Goal: Find specific page/section: Find specific page/section

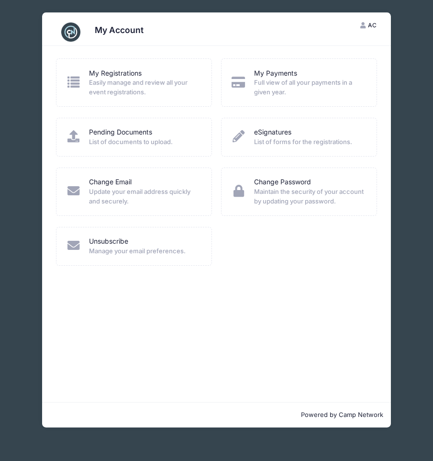
click at [86, 139] on div "Pending Documents List of documents to upload." at bounding box center [134, 136] width 137 height 19
click at [112, 128] on link "Pending Documents" at bounding box center [120, 132] width 63 height 10
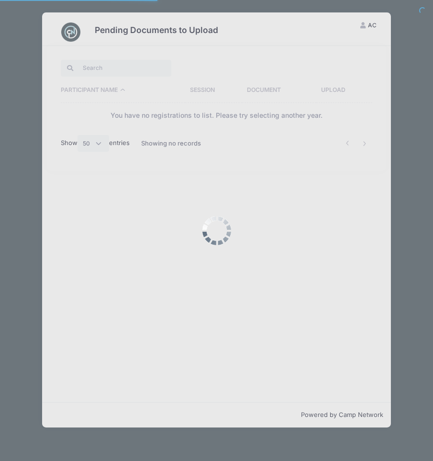
select select "50"
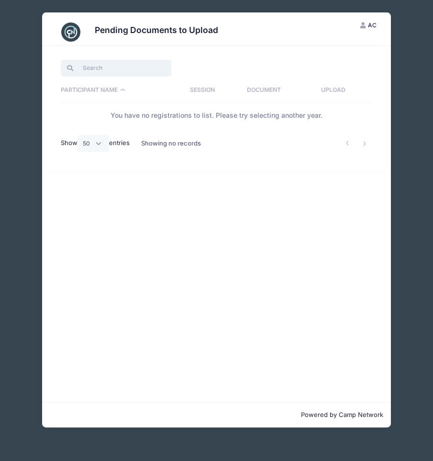
click at [120, 74] on input "search" at bounding box center [116, 68] width 111 height 16
click at [110, 88] on th "Participant Name" at bounding box center [123, 90] width 125 height 25
click at [408, 96] on div "Pending Documents to Upload AC [PERSON_NAME] My Account Logout Participant Name…" at bounding box center [216, 220] width 419 height 440
